Goal: Task Accomplishment & Management: Manage account settings

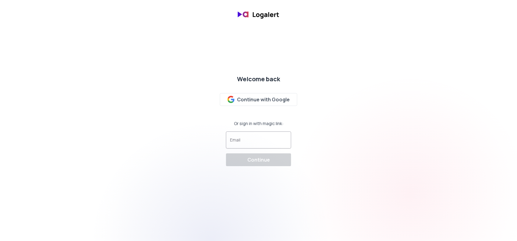
click at [245, 145] on input "Email" at bounding box center [258, 143] width 57 height 6
type input "[EMAIL_ADDRESS][DOMAIN_NAME]"
click at [256, 159] on div "Continue" at bounding box center [258, 159] width 23 height 7
click at [257, 134] on div "Email" at bounding box center [258, 140] width 65 height 17
click at [255, 139] on div at bounding box center [258, 140] width 57 height 12
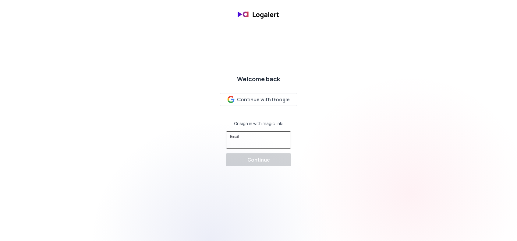
click at [250, 142] on input "Email" at bounding box center [258, 143] width 57 height 6
type input "[EMAIL_ADDRESS][DOMAIN_NAME]"
click at [266, 160] on div "Continue" at bounding box center [258, 159] width 23 height 7
click at [246, 143] on input "Email" at bounding box center [258, 143] width 57 height 6
type input "[EMAIL_ADDRESS][DOMAIN_NAME]"
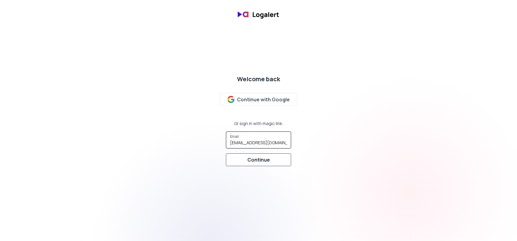
click at [252, 158] on div "Continue" at bounding box center [258, 159] width 23 height 7
click at [255, 143] on input "Email" at bounding box center [258, 143] width 57 height 6
type input "[EMAIL_ADDRESS][DOMAIN_NAME]"
click at [260, 157] on div "Continue" at bounding box center [258, 159] width 23 height 7
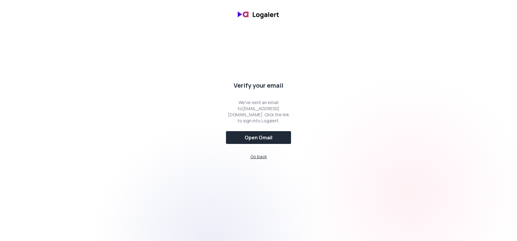
click at [258, 157] on span "Go back" at bounding box center [258, 157] width 16 height 6
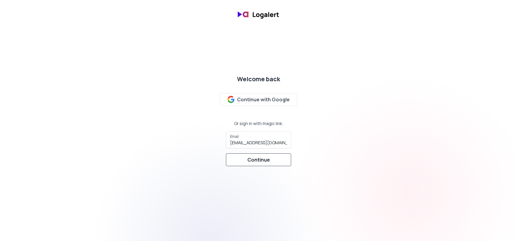
click at [262, 161] on div "Continue" at bounding box center [258, 159] width 23 height 7
click at [242, 143] on input "Email" at bounding box center [258, 143] width 57 height 6
type input "[EMAIL_ADDRESS][DOMAIN_NAME]"
click at [259, 163] on div "Continue" at bounding box center [258, 159] width 23 height 7
click at [258, 138] on div at bounding box center [258, 140] width 57 height 12
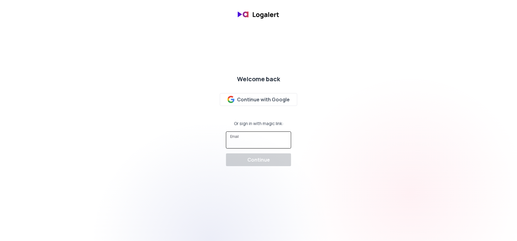
click at [255, 144] on input "Email" at bounding box center [258, 143] width 57 height 6
type input "[EMAIL_ADDRESS][DOMAIN_NAME]"
click at [267, 159] on div "Continue" at bounding box center [258, 159] width 23 height 7
click at [246, 140] on input "Email" at bounding box center [258, 143] width 57 height 6
type input "[EMAIL_ADDRESS][DOMAIN_NAME]"
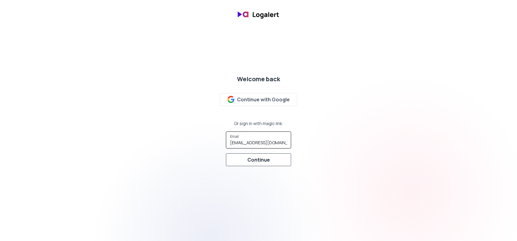
click at [262, 162] on div "Continue" at bounding box center [258, 159] width 23 height 7
click at [239, 142] on div "Email" at bounding box center [258, 140] width 65 height 17
type input "[EMAIL_ADDRESS][DOMAIN_NAME]"
click at [262, 162] on div "Continue" at bounding box center [258, 159] width 23 height 7
click at [252, 142] on input "Email" at bounding box center [258, 143] width 57 height 6
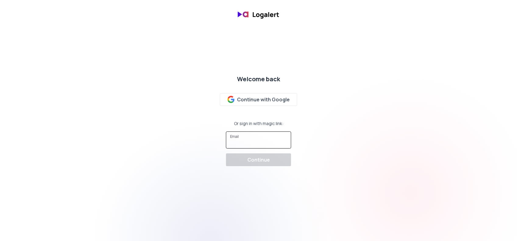
type input "[EMAIL_ADDRESS][DOMAIN_NAME]"
click at [263, 164] on button "Continue" at bounding box center [258, 160] width 65 height 13
click at [255, 139] on div at bounding box center [258, 140] width 57 height 12
click at [262, 144] on input "Email" at bounding box center [258, 143] width 57 height 6
type input "simon.piguillem@phaidoninternational.com"
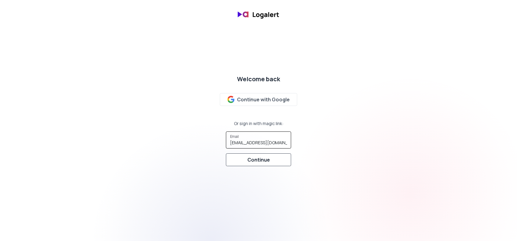
click at [270, 160] on button "Continue" at bounding box center [258, 160] width 65 height 13
click at [250, 142] on input "Email" at bounding box center [258, 143] width 57 height 6
type input "simon.piguillem@phaidoninternational.com"
click at [265, 160] on div "Continue" at bounding box center [258, 159] width 23 height 7
click at [257, 144] on input "Email" at bounding box center [258, 143] width 57 height 6
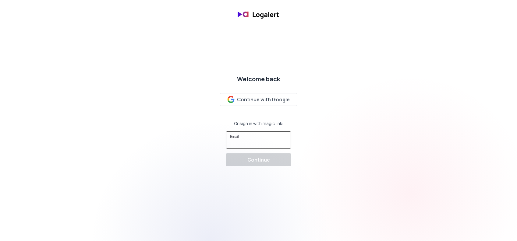
type input "simon.piguillem@phaidoninternational.com"
click at [262, 161] on div "Continue" at bounding box center [258, 159] width 23 height 7
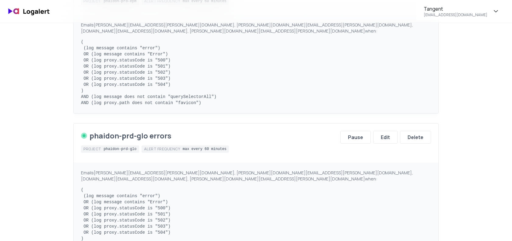
scroll to position [274, 0]
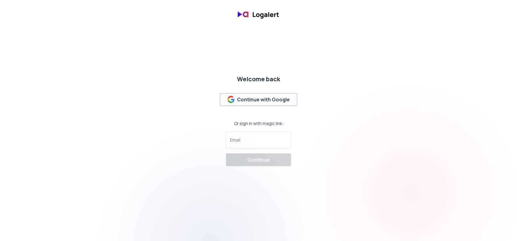
click at [259, 98] on div "Continue with Google" at bounding box center [258, 99] width 62 height 7
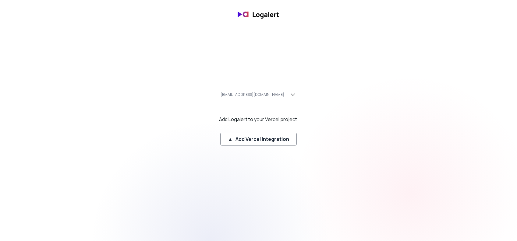
click at [253, 140] on div "▲ Add Vercel Integration" at bounding box center [258, 139] width 61 height 7
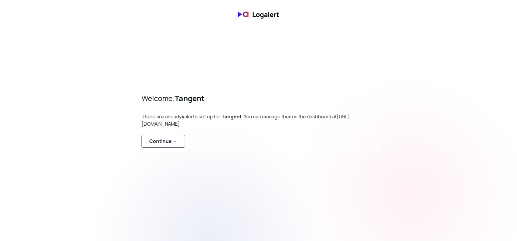
click at [161, 143] on div "Continue →" at bounding box center [163, 141] width 28 height 7
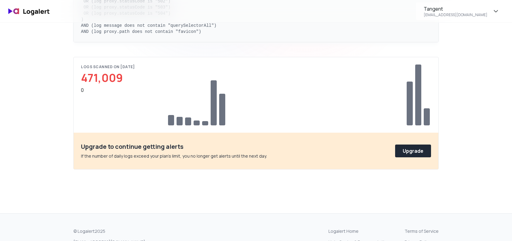
scroll to position [579, 0]
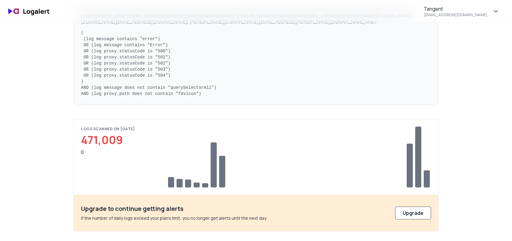
click at [413, 210] on div "Upgrade" at bounding box center [413, 213] width 21 height 7
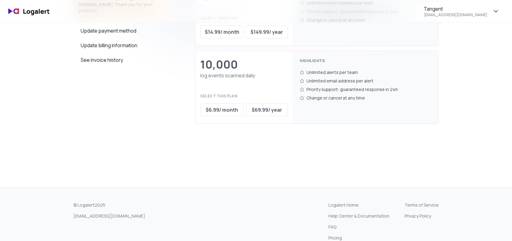
scroll to position [244, 0]
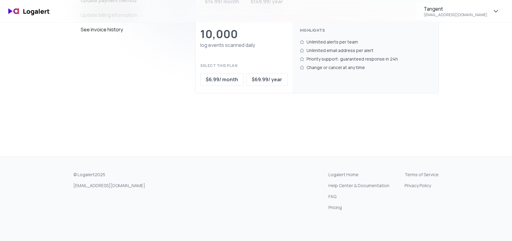
click at [418, 175] on link "Terms of Service" at bounding box center [422, 175] width 34 height 6
click at [414, 187] on link "Privacy Policy" at bounding box center [422, 186] width 34 height 6
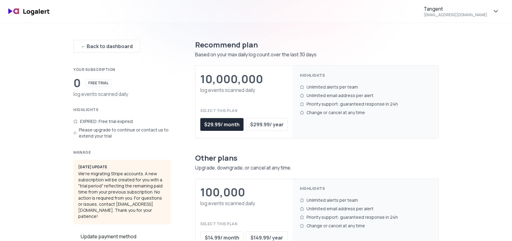
scroll to position [0, 0]
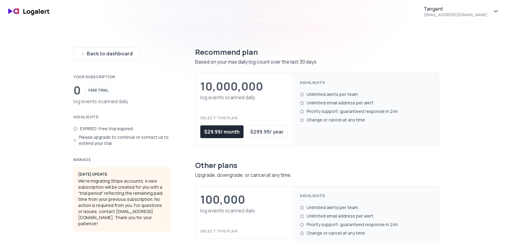
drag, startPoint x: 460, startPoint y: 193, endPoint x: 453, endPoint y: 197, distance: 7.8
click at [460, 193] on div "← Back to dashboard Your subscription 0 FREE TRIAL log events scanned daily Hig…" at bounding box center [256, 197] width 439 height 348
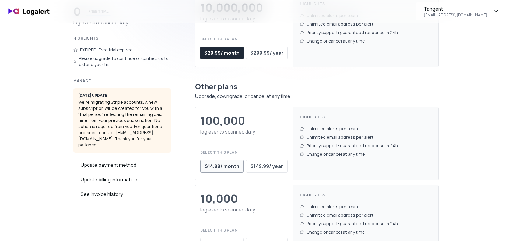
scroll to position [30, 0]
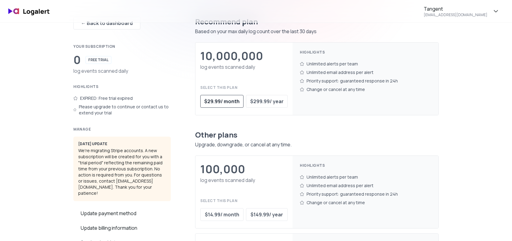
click at [217, 101] on div "$ 29.99 / month" at bounding box center [221, 101] width 35 height 7
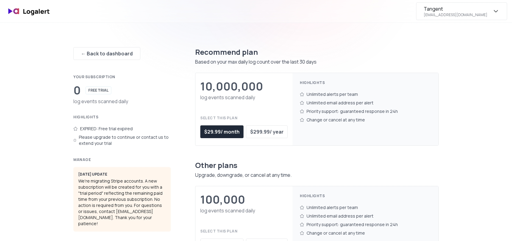
click at [450, 8] on div "Tangent simon.piguillem@phaidoninternational.com" at bounding box center [456, 11] width 64 height 12
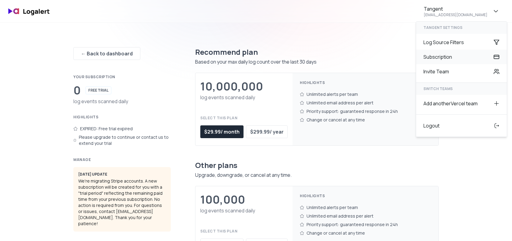
click at [434, 57] on div "Subscription" at bounding box center [461, 57] width 91 height 15
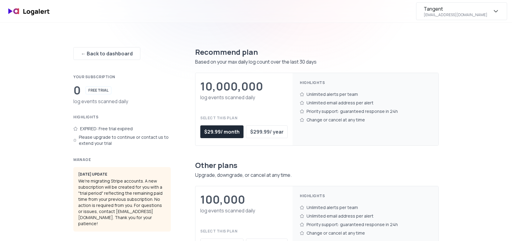
click at [438, 12] on div "[EMAIL_ADDRESS][DOMAIN_NAME]" at bounding box center [456, 14] width 64 height 5
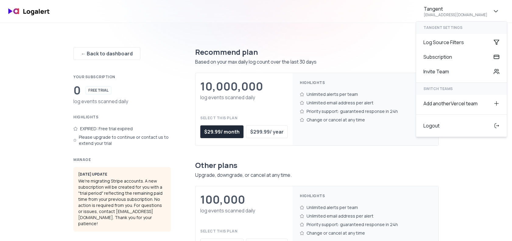
click at [255, 24] on div "← Back to dashboard Your subscription 0 FREE TRIAL log events scanned daily Hig…" at bounding box center [256, 190] width 366 height 334
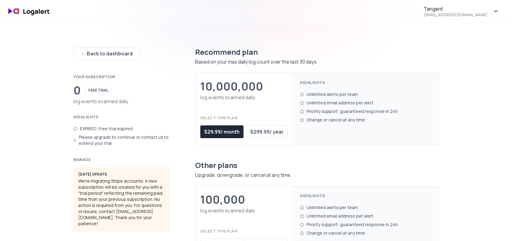
click at [34, 13] on img at bounding box center [29, 11] width 49 height 14
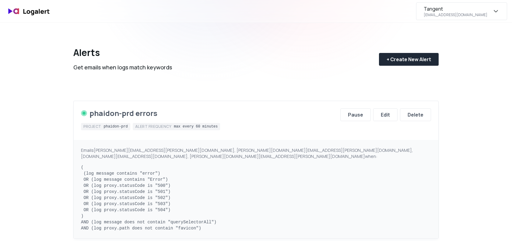
click at [437, 10] on div "Tangent [EMAIL_ADDRESS][DOMAIN_NAME]" at bounding box center [456, 11] width 64 height 12
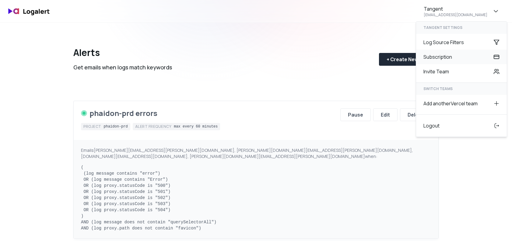
click at [432, 58] on div "Subscription" at bounding box center [461, 57] width 91 height 15
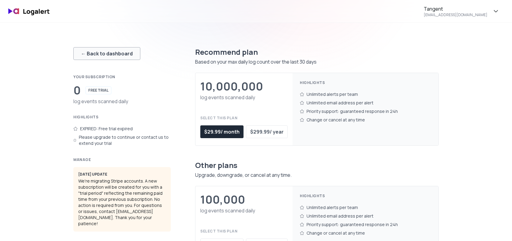
click at [108, 55] on div "← Back to dashboard" at bounding box center [107, 53] width 52 height 7
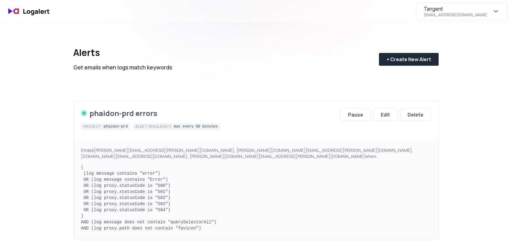
click at [465, 11] on div "Tangent [EMAIL_ADDRESS][DOMAIN_NAME]" at bounding box center [456, 11] width 64 height 12
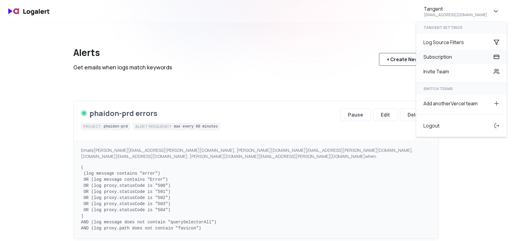
click at [426, 59] on div "Subscription" at bounding box center [461, 57] width 91 height 15
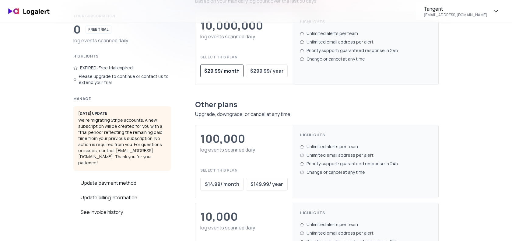
scroll to position [91, 0]
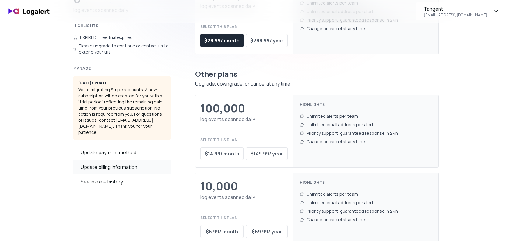
click at [127, 161] on div "Update billing information" at bounding box center [121, 167] width 97 height 15
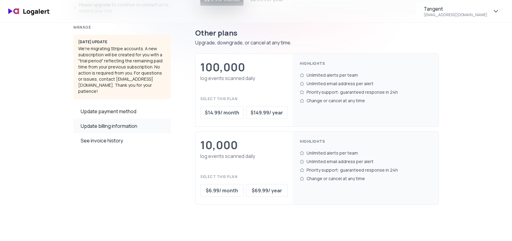
scroll to position [122, 0]
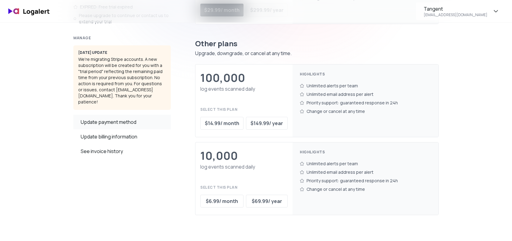
click at [118, 115] on div "Update payment method" at bounding box center [121, 122] width 97 height 15
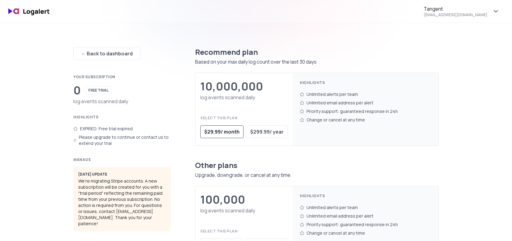
click at [218, 131] on div "$ 29.99 / month" at bounding box center [221, 131] width 35 height 7
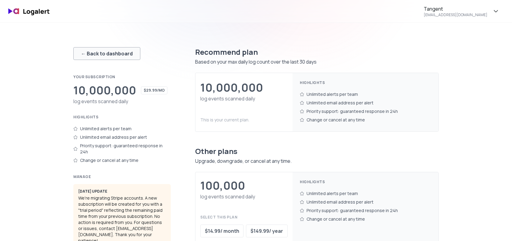
click at [101, 53] on div "← Back to dashboard" at bounding box center [107, 53] width 52 height 7
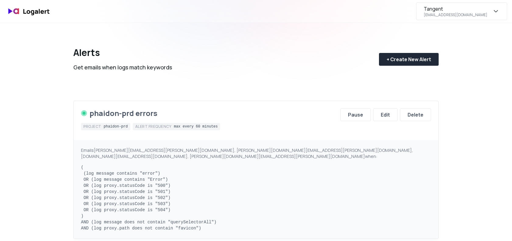
click at [424, 8] on div "Tangent" at bounding box center [433, 8] width 19 height 7
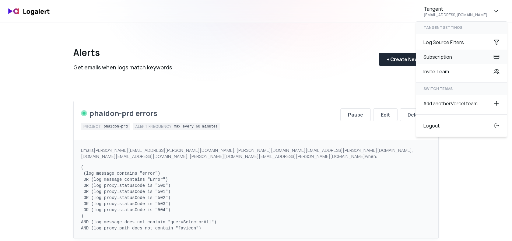
click at [431, 57] on div "Subscription" at bounding box center [461, 57] width 91 height 15
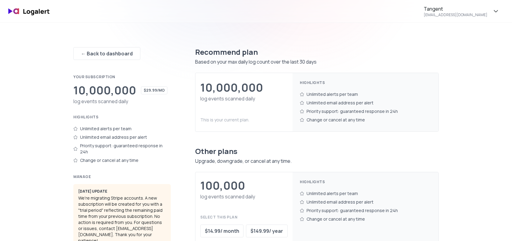
click at [44, 120] on div "← Back to dashboard Your subscription 10,000,000 $29.99/mo log events scanned d…" at bounding box center [256, 190] width 439 height 334
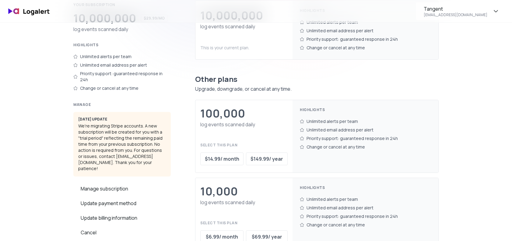
scroll to position [152, 0]
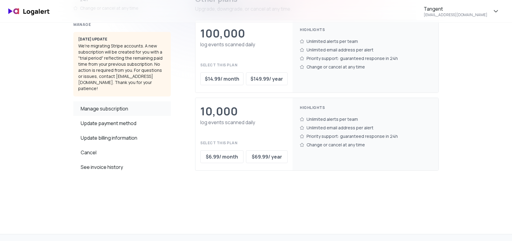
click at [108, 101] on div "Manage subscription" at bounding box center [121, 108] width 97 height 15
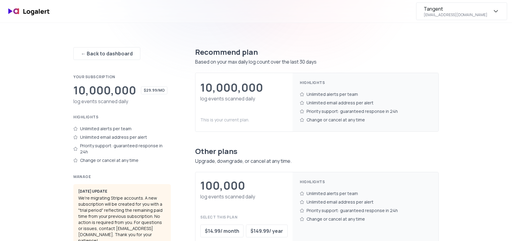
click at [467, 8] on div "Tangent [EMAIL_ADDRESS][DOMAIN_NAME]" at bounding box center [456, 11] width 64 height 12
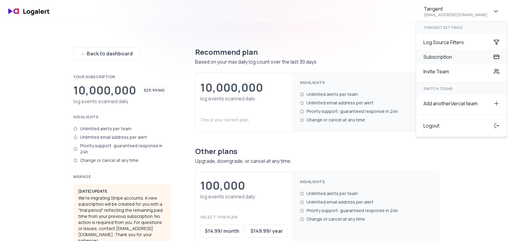
click at [431, 59] on div "Subscription" at bounding box center [461, 57] width 91 height 15
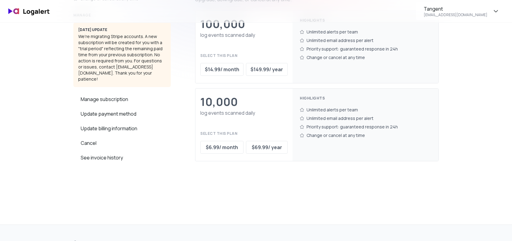
scroll to position [152, 0]
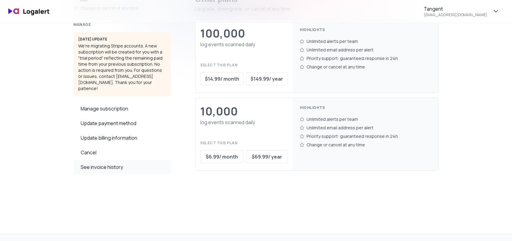
click at [104, 160] on div "See invoice history" at bounding box center [121, 167] width 97 height 15
